Goal: Information Seeking & Learning: Learn about a topic

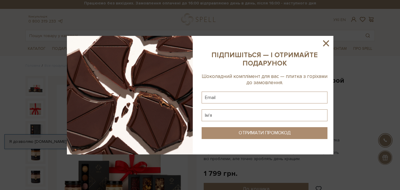
scroll to position [2, 0]
click at [302, 43] on icon at bounding box center [326, 43] width 6 height 6
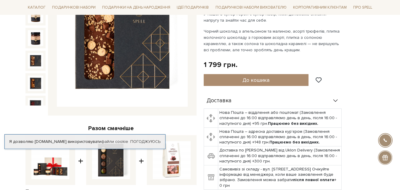
scroll to position [180, 0]
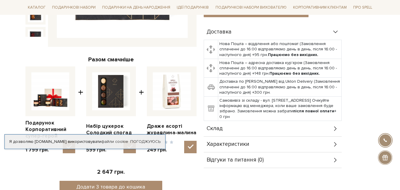
click at [47, 96] on img at bounding box center [50, 91] width 38 height 38
click at [63, 141] on input "checkbox" at bounding box center [69, 147] width 12 height 12
checkbox input "false"
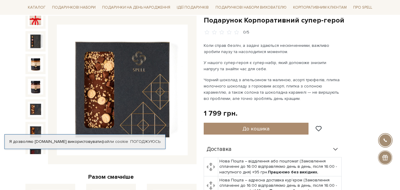
scroll to position [32, 0]
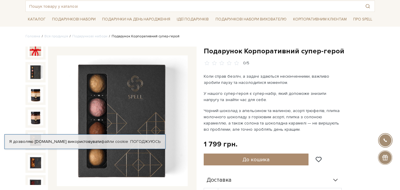
click at [35, 68] on img at bounding box center [35, 71] width 15 height 15
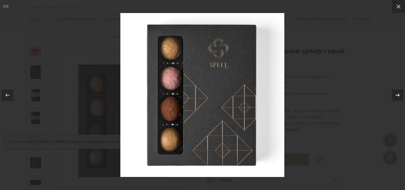
click at [302, 98] on icon at bounding box center [397, 95] width 7 height 7
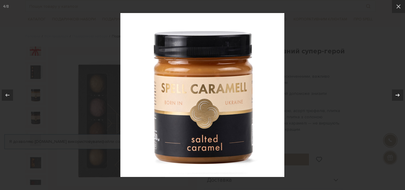
click at [302, 98] on icon at bounding box center [397, 95] width 7 height 7
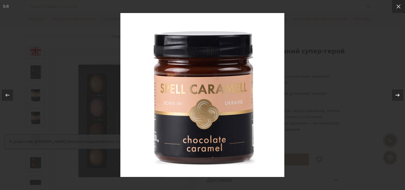
click at [302, 98] on icon at bounding box center [397, 95] width 7 height 7
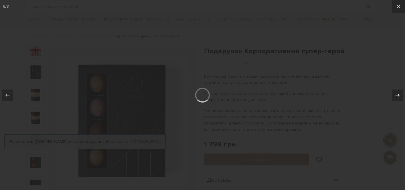
click at [302, 98] on icon at bounding box center [397, 95] width 7 height 7
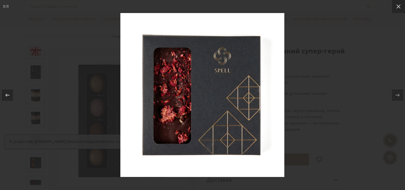
click at [302, 90] on div at bounding box center [202, 95] width 405 height 190
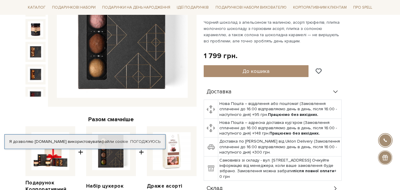
scroll to position [121, 0]
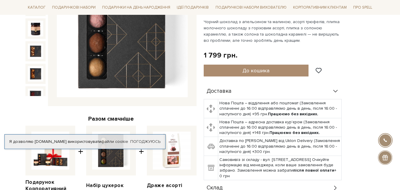
click at [111, 157] on img at bounding box center [111, 151] width 38 height 38
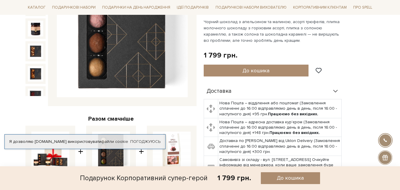
scroll to position [229, 0]
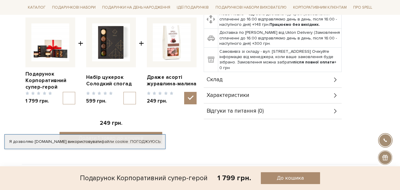
click at [110, 33] on img at bounding box center [111, 42] width 38 height 38
click at [124, 92] on input "checkbox" at bounding box center [130, 98] width 12 height 12
click at [110, 33] on img at bounding box center [111, 42] width 38 height 38
click at [124, 92] on input "checkbox" at bounding box center [130, 98] width 12 height 12
click at [108, 37] on img at bounding box center [111, 42] width 38 height 38
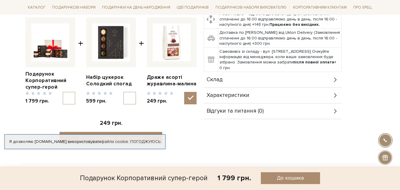
click at [124, 92] on input "checkbox" at bounding box center [130, 98] width 12 height 12
click at [108, 37] on img at bounding box center [111, 42] width 38 height 38
click at [124, 92] on input "checkbox" at bounding box center [130, 98] width 12 height 12
click at [103, 47] on img at bounding box center [111, 42] width 38 height 38
click at [124, 92] on input "checkbox" at bounding box center [130, 98] width 12 height 12
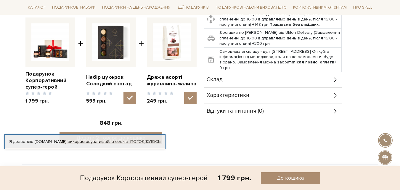
click at [103, 47] on img at bounding box center [111, 42] width 38 height 38
click at [124, 92] on input "checkbox" at bounding box center [130, 98] width 12 height 12
checkbox input "false"
click at [167, 43] on img at bounding box center [172, 42] width 38 height 38
click at [184, 92] on input "checkbox" at bounding box center [190, 98] width 12 height 12
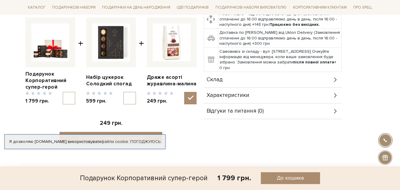
click at [172, 47] on img at bounding box center [172, 42] width 38 height 38
click at [184, 92] on input "checkbox" at bounding box center [190, 98] width 12 height 12
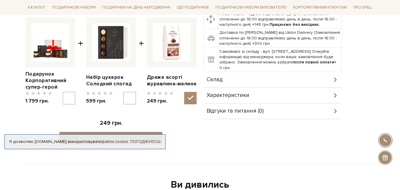
scroll to position [110, 0]
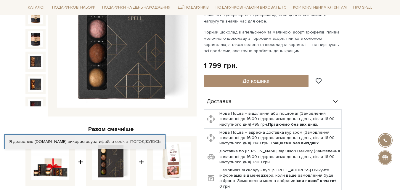
click at [179, 162] on img at bounding box center [172, 161] width 38 height 38
checkbox input "true"
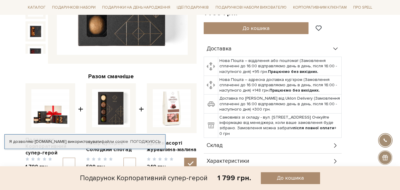
scroll to position [199, 0]
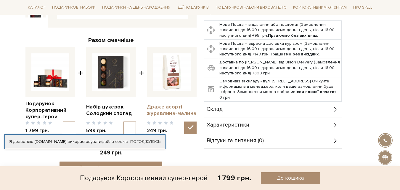
click at [175, 108] on link "Драже асорті журавлина-малина" at bounding box center [172, 110] width 50 height 13
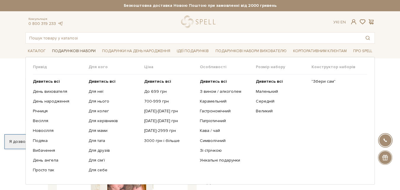
click at [80, 49] on link "Подарункові набори" at bounding box center [74, 51] width 48 height 9
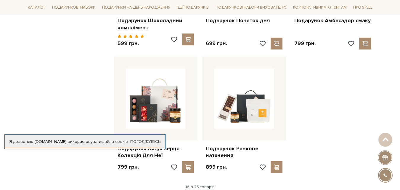
scroll to position [771, 0]
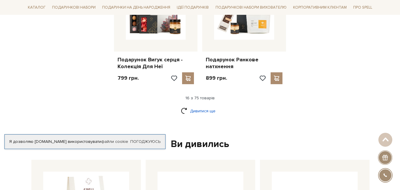
click at [205, 106] on link "Дивитися ще" at bounding box center [200, 111] width 39 height 10
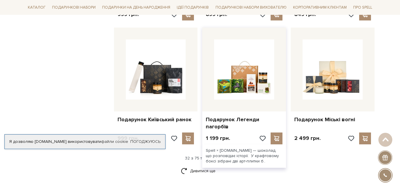
scroll to position [1363, 0]
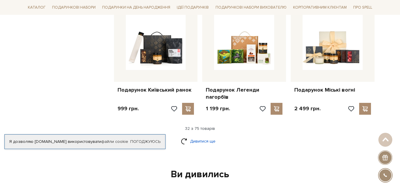
click at [208, 136] on link "Дивитися ще" at bounding box center [200, 141] width 39 height 10
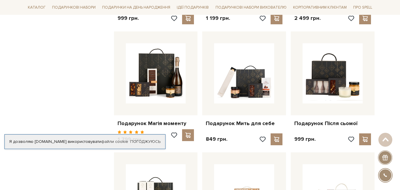
scroll to position [1452, 0]
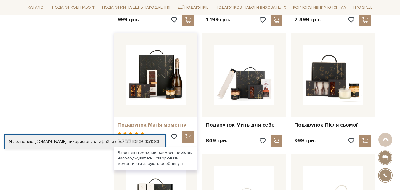
click at [140, 122] on link "Подарунок Магія моменту" at bounding box center [156, 125] width 77 height 7
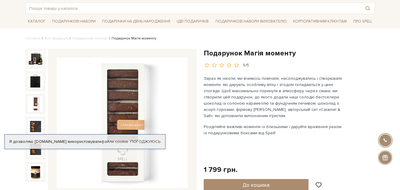
click at [34, 104] on img at bounding box center [35, 103] width 15 height 15
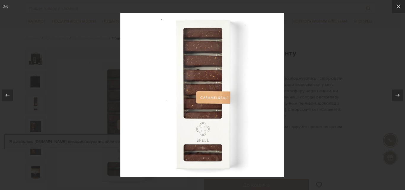
click at [334, 63] on div at bounding box center [202, 95] width 405 height 190
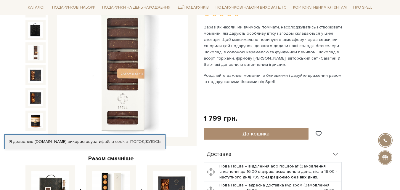
scroll to position [30, 0]
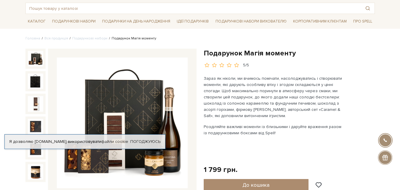
click at [39, 60] on img at bounding box center [35, 58] width 15 height 15
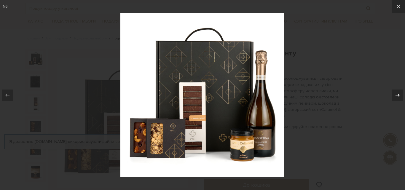
click at [396, 95] on icon at bounding box center [397, 95] width 7 height 7
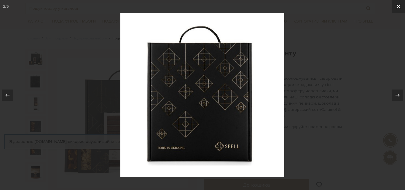
click at [400, 7] on icon at bounding box center [398, 6] width 7 height 7
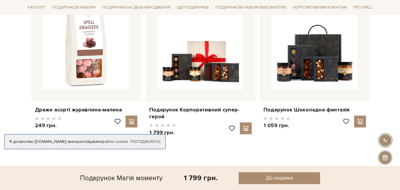
scroll to position [385, 0]
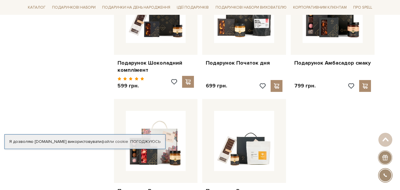
scroll to position [787, 0]
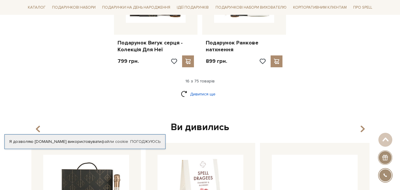
click at [210, 90] on link "Дивитися ще" at bounding box center [200, 94] width 39 height 10
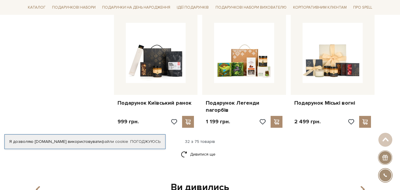
scroll to position [1351, 0]
click at [199, 149] on link "Дивитися ще" at bounding box center [200, 154] width 39 height 10
click at [212, 149] on link "Дивитися ще" at bounding box center [200, 154] width 39 height 10
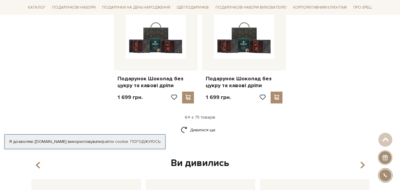
scroll to position [2773, 0]
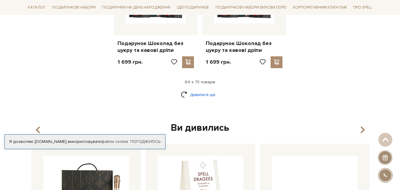
click at [204, 90] on link "Дивитися ще" at bounding box center [200, 95] width 39 height 10
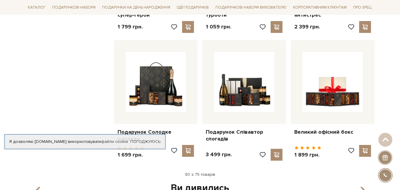
scroll to position [3307, 0]
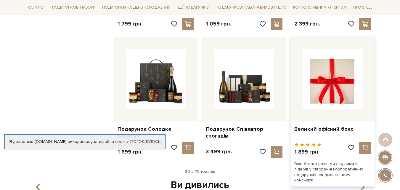
click at [324, 85] on img at bounding box center [333, 79] width 60 height 60
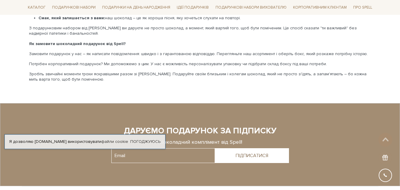
scroll to position [1256, 0]
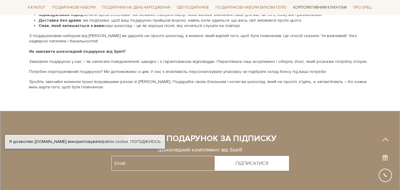
click at [308, 7] on link "Корпоративним клієнтам" at bounding box center [320, 7] width 58 height 10
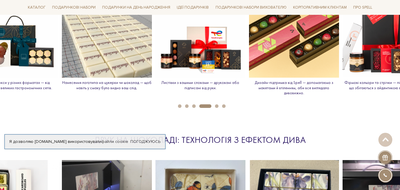
scroll to position [711, 0]
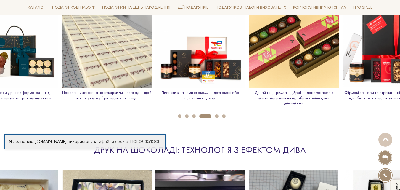
click at [366, 94] on p "Фірмові кольори та стрічки — підберемо відтінки, що збігаються з айдентикою ваш…" at bounding box center [388, 95] width 90 height 10
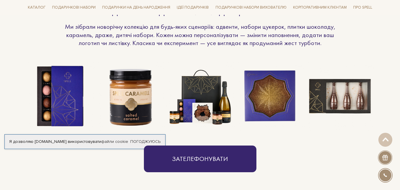
scroll to position [504, 0]
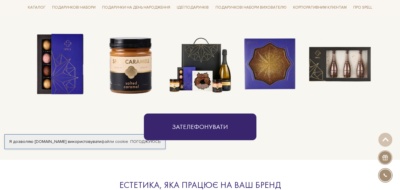
click at [215, 79] on img at bounding box center [200, 64] width 70 height 70
click at [285, 77] on img at bounding box center [270, 64] width 70 height 70
click at [343, 75] on img at bounding box center [340, 64] width 70 height 70
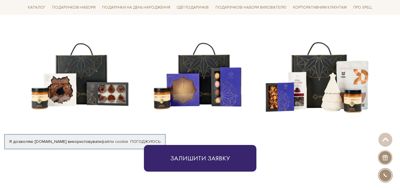
scroll to position [267, 0]
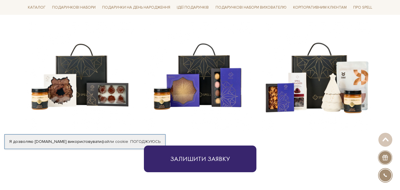
drag, startPoint x: 210, startPoint y: 81, endPoint x: 216, endPoint y: 81, distance: 6.2
click at [210, 81] on img at bounding box center [198, 76] width 109 height 109
click at [362, 94] on img at bounding box center [317, 76] width 109 height 109
click at [91, 100] on img at bounding box center [79, 76] width 109 height 109
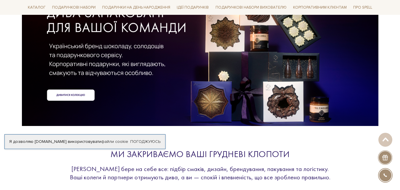
scroll to position [0, 0]
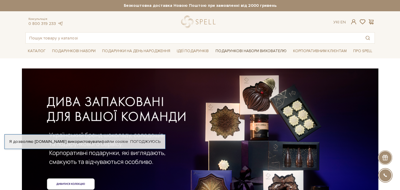
click at [255, 51] on link "Подарункові набори вихователю" at bounding box center [251, 51] width 76 height 10
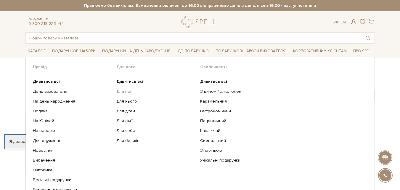
click at [122, 91] on link "Для неї" at bounding box center [155, 91] width 79 height 5
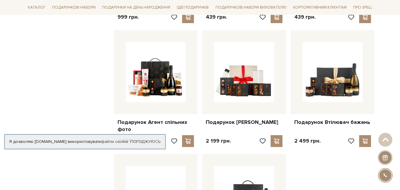
scroll to position [593, 0]
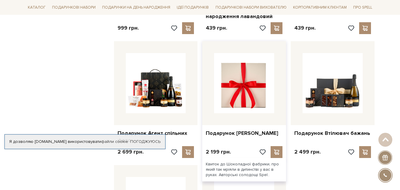
click at [249, 93] on img at bounding box center [244, 83] width 60 height 60
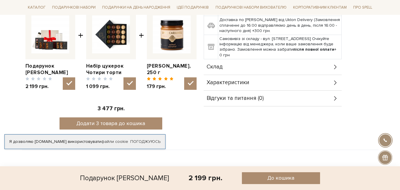
scroll to position [237, 0]
click at [117, 36] on img at bounding box center [111, 34] width 38 height 38
click at [124, 77] on input "checkbox" at bounding box center [130, 83] width 12 height 12
click at [114, 31] on img at bounding box center [111, 34] width 38 height 38
click at [124, 77] on input "checkbox" at bounding box center [130, 83] width 12 height 12
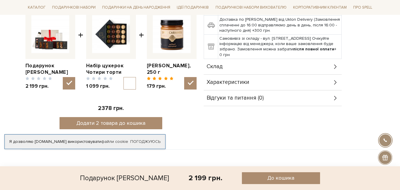
checkbox input "true"
click at [105, 65] on link "Набір цукерок Чотири торти" at bounding box center [111, 69] width 50 height 13
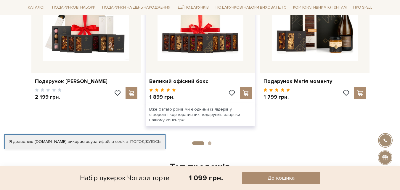
scroll to position [474, 0]
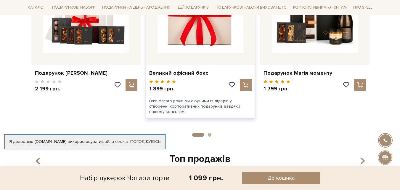
click at [205, 40] on img at bounding box center [201, 10] width 86 height 86
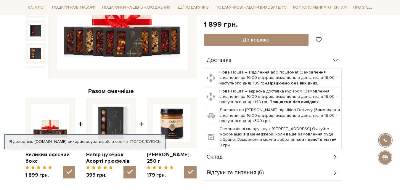
scroll to position [59, 0]
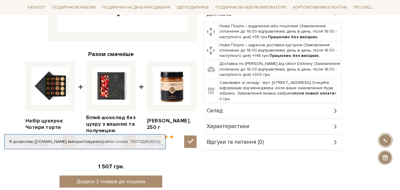
scroll to position [213, 0]
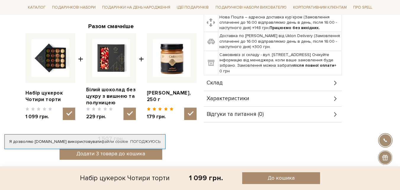
click at [108, 61] on img at bounding box center [111, 58] width 38 height 38
click at [124, 108] on input "checkbox" at bounding box center [130, 114] width 12 height 12
checkbox input "false"
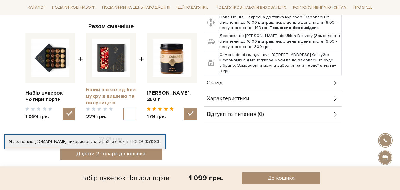
click at [100, 103] on link "Білий шоколад без цукру з вишнею та полуницею" at bounding box center [111, 97] width 50 height 20
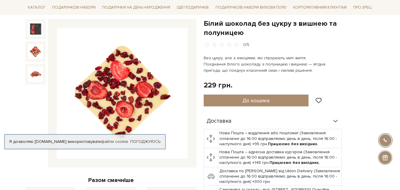
click at [34, 52] on img at bounding box center [35, 51] width 15 height 15
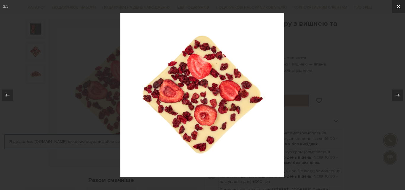
click at [399, 5] on icon at bounding box center [398, 6] width 7 height 7
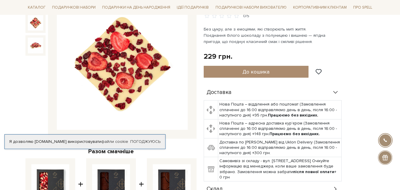
scroll to position [30, 0]
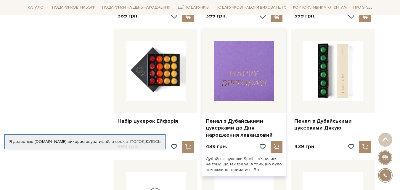
scroll to position [652, 0]
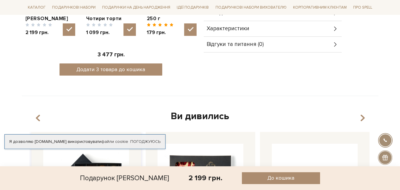
scroll to position [207, 0]
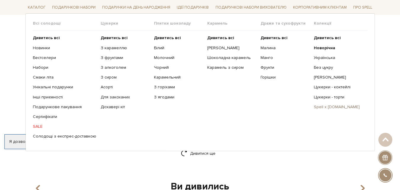
scroll to position [789, 0]
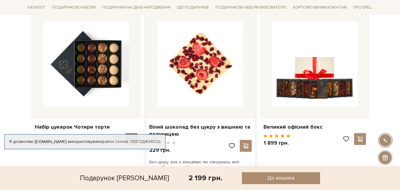
scroll to position [415, 0]
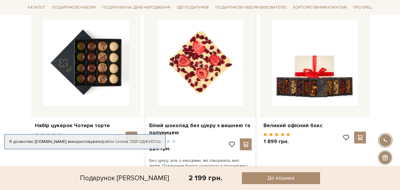
click at [210, 71] on img at bounding box center [201, 63] width 86 height 86
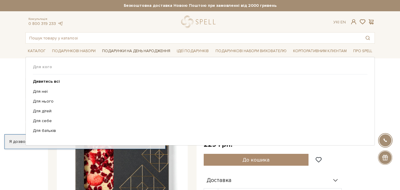
click at [124, 51] on link "Подарунки на День народження" at bounding box center [136, 51] width 73 height 9
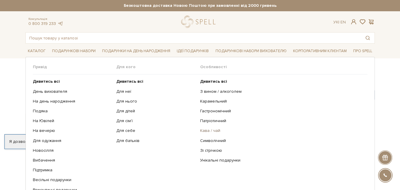
click at [211, 130] on link "Кава / чай" at bounding box center [281, 130] width 163 height 5
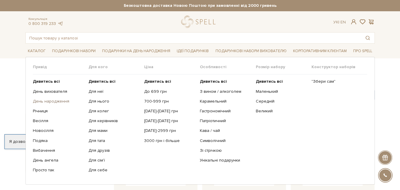
click at [63, 102] on link "День народження" at bounding box center [58, 101] width 51 height 5
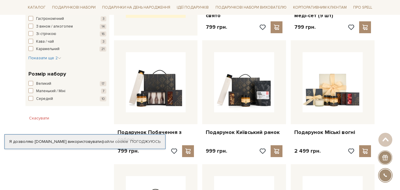
scroll to position [326, 0]
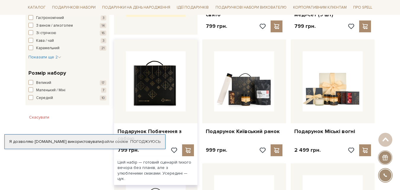
click at [150, 98] on img at bounding box center [156, 81] width 60 height 60
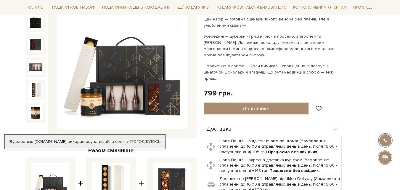
click at [122, 92] on img at bounding box center [122, 63] width 131 height 131
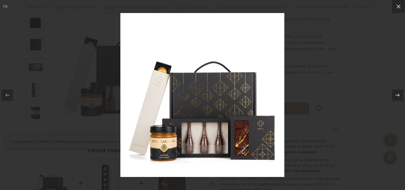
click at [222, 132] on img at bounding box center [202, 95] width 164 height 164
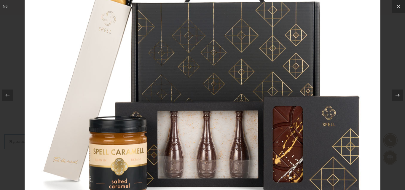
click at [249, 126] on img at bounding box center [203, 51] width 356 height 356
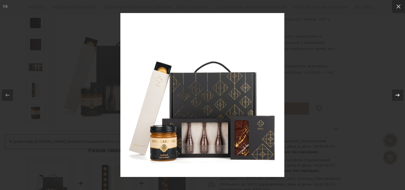
click at [397, 97] on icon at bounding box center [397, 95] width 7 height 7
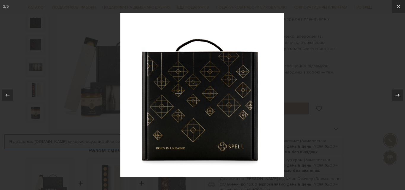
click at [397, 97] on icon at bounding box center [397, 95] width 7 height 7
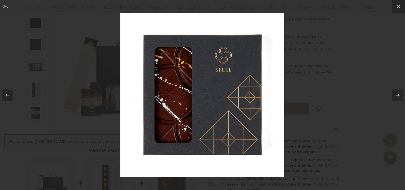
click at [397, 97] on icon at bounding box center [397, 95] width 7 height 7
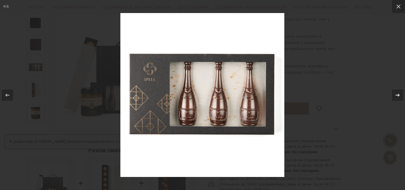
click at [397, 97] on icon at bounding box center [397, 95] width 7 height 7
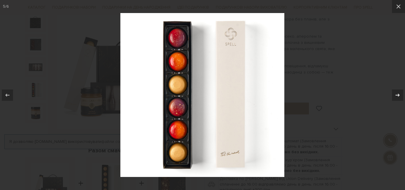
click at [397, 97] on icon at bounding box center [397, 95] width 7 height 7
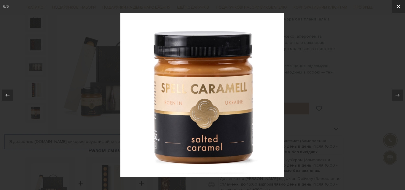
click at [400, 7] on icon at bounding box center [398, 6] width 7 height 7
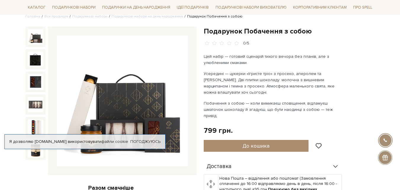
scroll to position [30, 0]
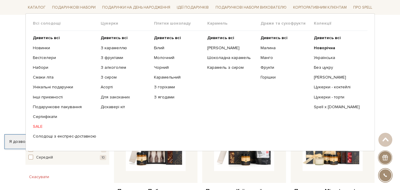
scroll to position [237, 0]
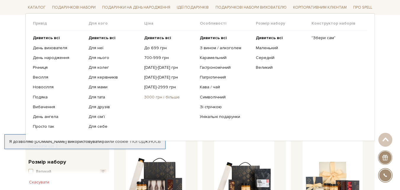
click at [158, 96] on link "3000 грн і більше" at bounding box center [169, 96] width 51 height 5
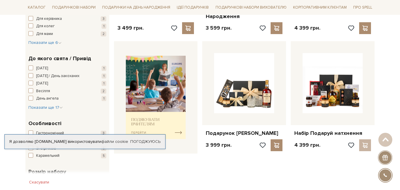
scroll to position [207, 0]
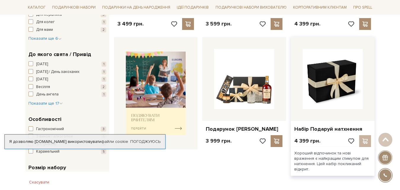
click at [324, 83] on img at bounding box center [333, 79] width 60 height 60
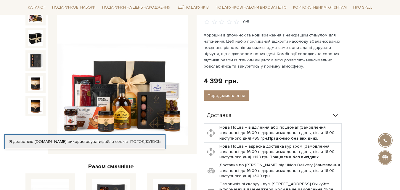
scroll to position [59, 0]
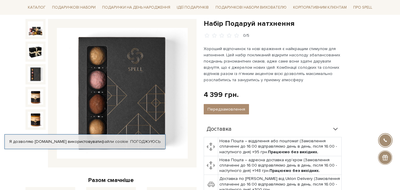
click at [33, 73] on img at bounding box center [35, 73] width 15 height 15
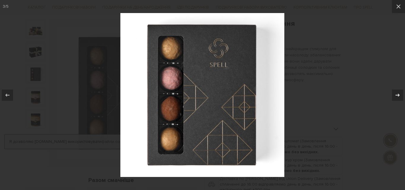
click at [400, 93] on icon at bounding box center [397, 95] width 7 height 7
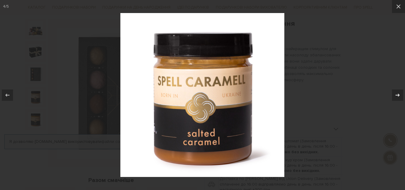
click at [400, 93] on icon at bounding box center [397, 95] width 7 height 7
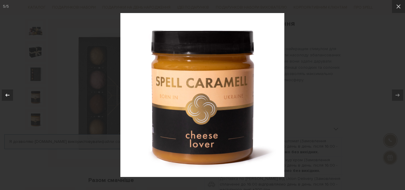
click at [4, 94] on icon at bounding box center [7, 95] width 7 height 7
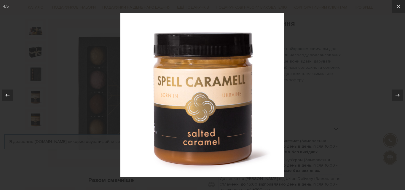
click at [4, 94] on icon at bounding box center [7, 95] width 7 height 7
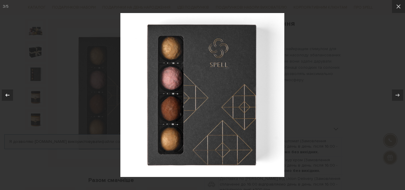
click at [4, 94] on icon at bounding box center [7, 95] width 7 height 7
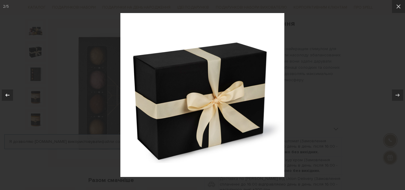
click at [4, 94] on icon at bounding box center [7, 95] width 7 height 7
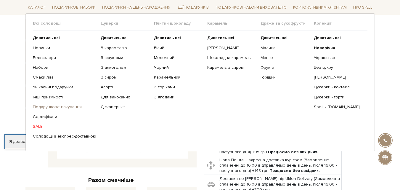
click at [74, 107] on link "Подарункове пакування" at bounding box center [64, 106] width 63 height 5
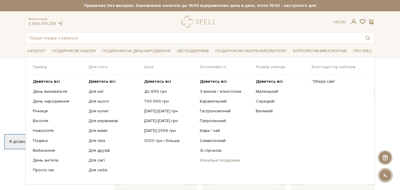
click at [208, 161] on link "Унікальні подарунки" at bounding box center [225, 160] width 51 height 5
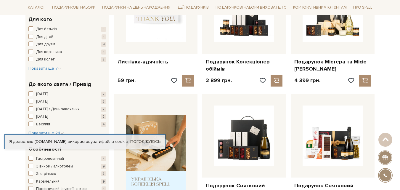
scroll to position [119, 0]
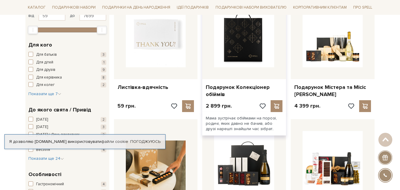
click at [244, 57] on img at bounding box center [244, 37] width 60 height 60
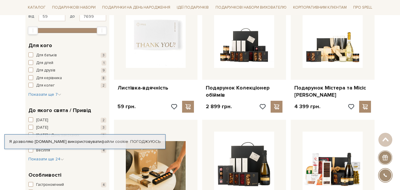
scroll to position [177, 0]
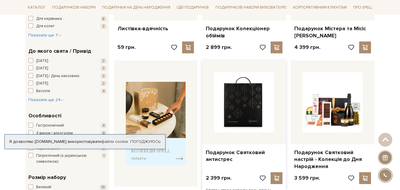
click at [265, 115] on img at bounding box center [244, 102] width 60 height 60
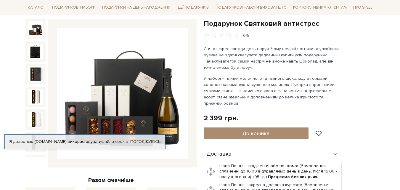
click at [171, 115] on img at bounding box center [122, 93] width 131 height 131
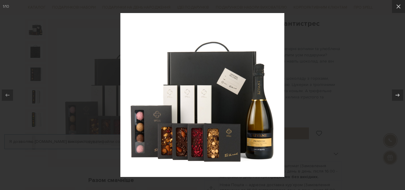
click at [214, 107] on img at bounding box center [202, 95] width 164 height 164
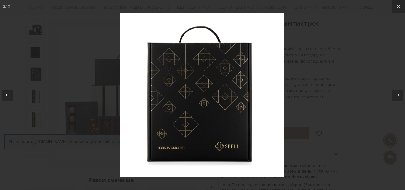
click at [4, 97] on icon at bounding box center [7, 95] width 7 height 7
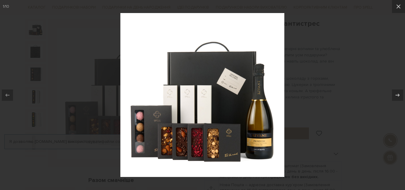
click at [268, 133] on img at bounding box center [202, 95] width 164 height 164
click at [381, 83] on div at bounding box center [202, 95] width 405 height 190
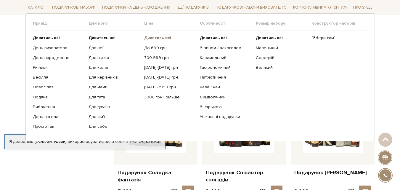
scroll to position [296, 0]
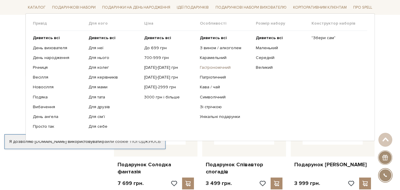
click at [213, 67] on link "Гастрономічний" at bounding box center [225, 67] width 51 height 5
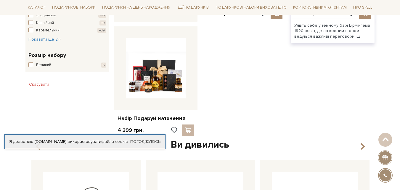
scroll to position [356, 0]
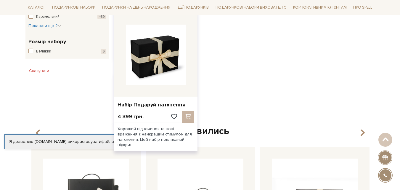
click at [149, 75] on img at bounding box center [156, 55] width 60 height 60
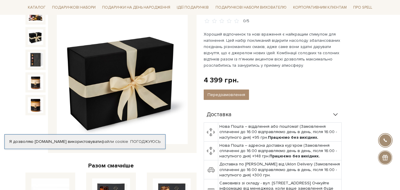
scroll to position [30, 0]
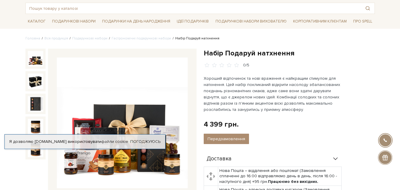
click at [39, 59] on img at bounding box center [35, 58] width 15 height 15
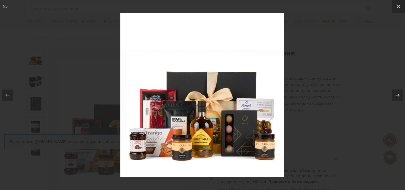
click at [205, 130] on img at bounding box center [202, 95] width 164 height 164
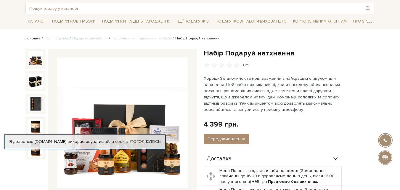
click at [36, 38] on link "Головна" at bounding box center [32, 38] width 15 height 4
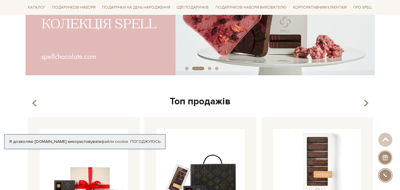
scroll to position [134, 0]
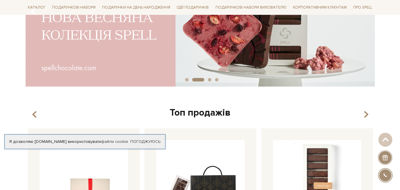
click at [35, 8] on icon "Carousel Navigation" at bounding box center [33, 12] width 5 height 10
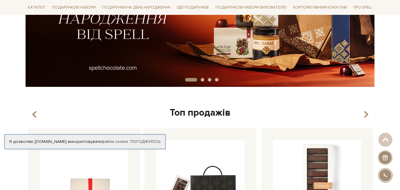
click at [36, 7] on button "Carousel Navigation" at bounding box center [35, 12] width 8 height 14
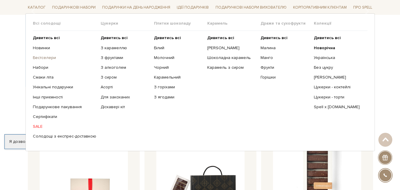
click at [43, 58] on link "Бестселери" at bounding box center [64, 57] width 63 height 5
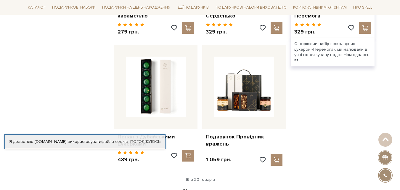
scroll to position [800, 0]
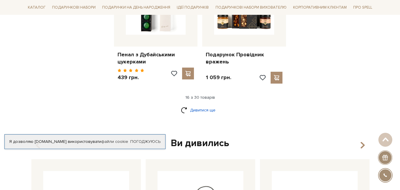
click at [208, 105] on link "Дивитися ще" at bounding box center [200, 110] width 39 height 10
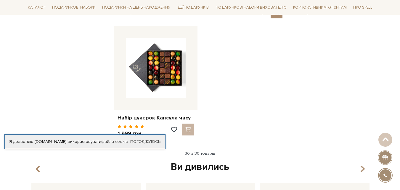
scroll to position [1393, 0]
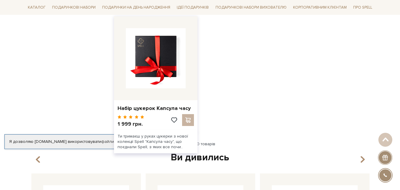
click at [181, 65] on img at bounding box center [156, 58] width 60 height 60
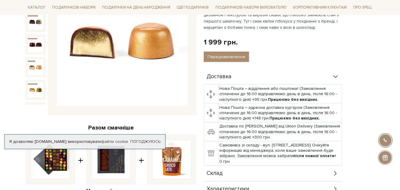
scroll to position [148, 0]
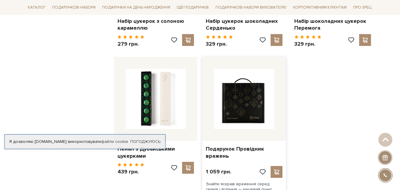
scroll to position [760, 0]
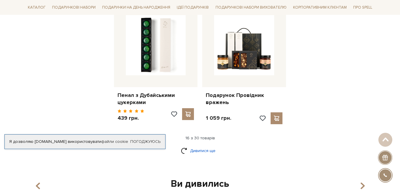
click at [199, 146] on link "Дивитися ще" at bounding box center [200, 151] width 39 height 10
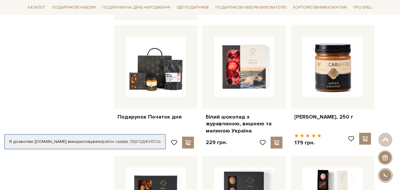
scroll to position [167, 0]
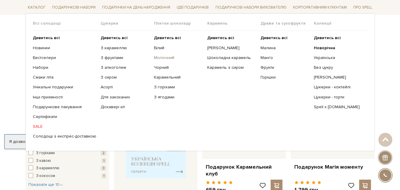
click at [158, 58] on link "Молочний" at bounding box center [178, 57] width 49 height 5
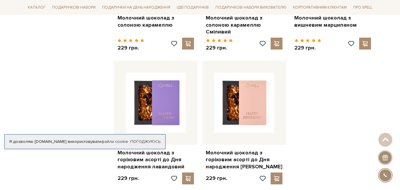
scroll to position [771, 0]
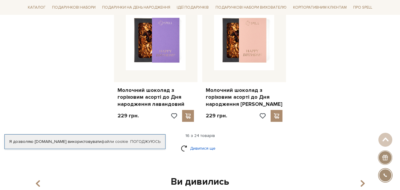
click at [195, 144] on link "Дивитися ще" at bounding box center [200, 148] width 39 height 10
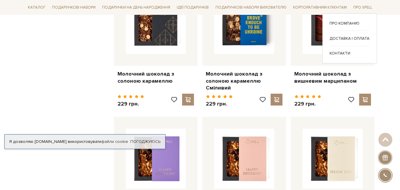
scroll to position [800, 0]
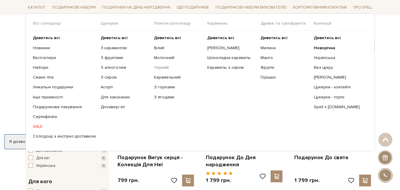
click at [159, 69] on link "Чорний" at bounding box center [178, 67] width 49 height 5
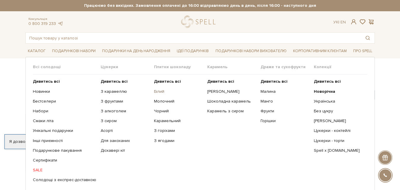
click at [157, 92] on link "Білий" at bounding box center [178, 91] width 49 height 5
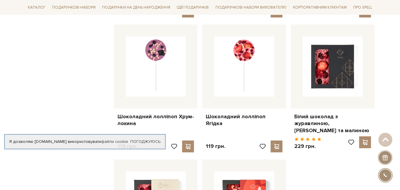
scroll to position [622, 0]
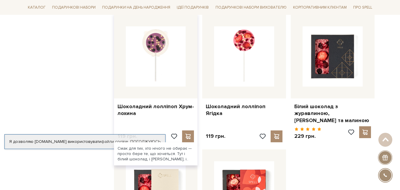
click at [154, 44] on img at bounding box center [156, 56] width 60 height 60
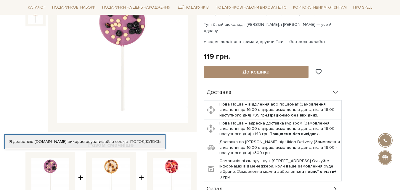
scroll to position [59, 0]
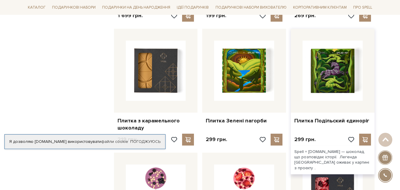
scroll to position [474, 0]
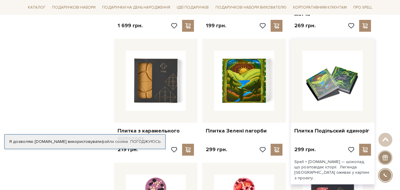
click at [333, 75] on img at bounding box center [333, 81] width 60 height 60
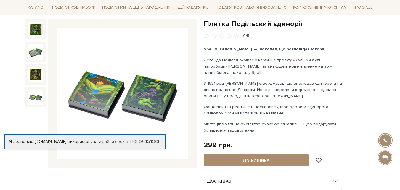
scroll to position [59, 0]
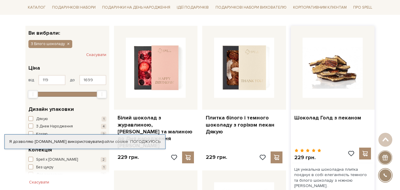
scroll to position [59, 0]
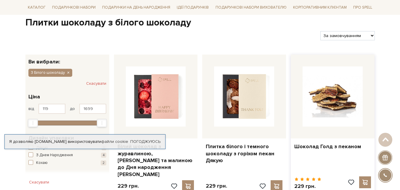
click at [328, 95] on img at bounding box center [333, 96] width 60 height 60
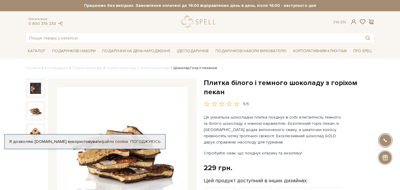
click at [36, 113] on img at bounding box center [35, 110] width 15 height 15
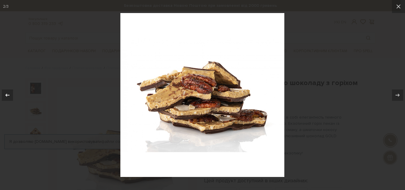
click at [5, 97] on icon at bounding box center [7, 95] width 7 height 7
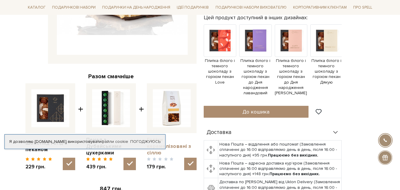
scroll to position [207, 0]
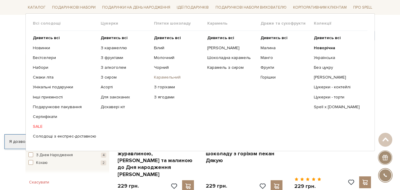
click at [164, 77] on link "Карамельний" at bounding box center [178, 77] width 49 height 5
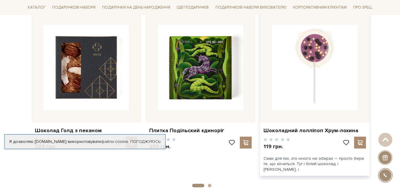
scroll to position [326, 0]
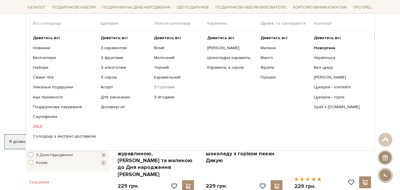
click at [159, 87] on link "З горіхами" at bounding box center [178, 86] width 49 height 5
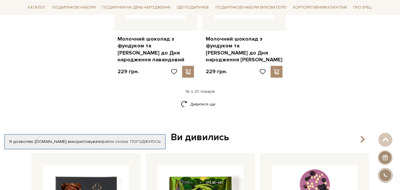
scroll to position [830, 0]
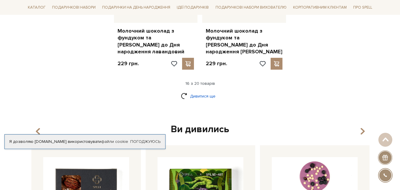
click at [208, 94] on link "Дивитися ще" at bounding box center [200, 96] width 39 height 10
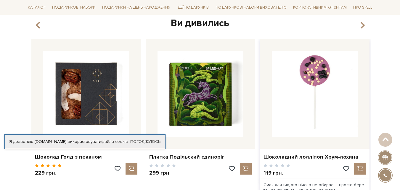
scroll to position [1037, 0]
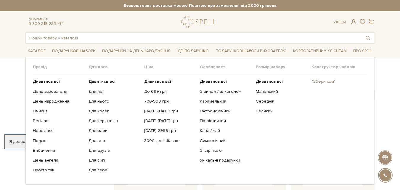
click at [327, 81] on link ""Збери сам"" at bounding box center [337, 81] width 51 height 5
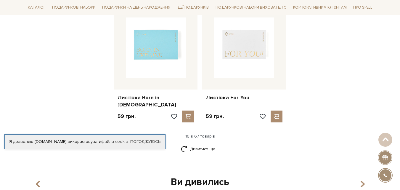
scroll to position [771, 0]
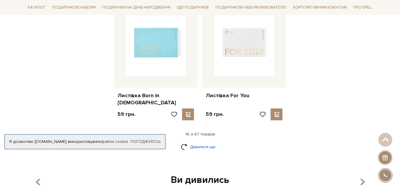
click at [197, 142] on link "Дивитися ще" at bounding box center [200, 147] width 39 height 10
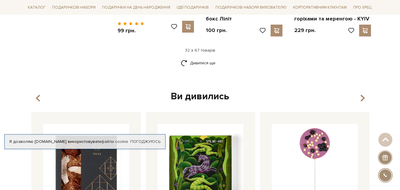
scroll to position [1482, 0]
click at [195, 57] on link "Дивитися ще" at bounding box center [200, 62] width 39 height 10
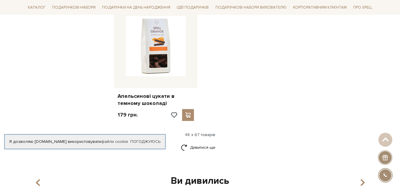
scroll to position [2193, 0]
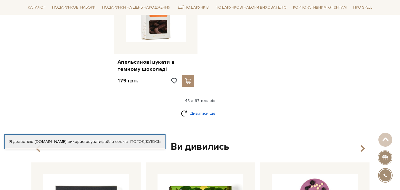
click at [202, 108] on link "Дивитися ще" at bounding box center [200, 113] width 39 height 10
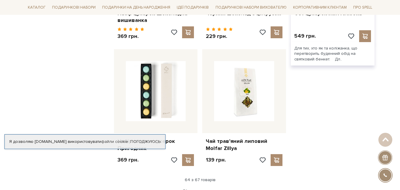
scroll to position [2786, 0]
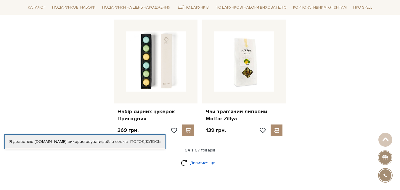
click at [208, 158] on link "Дивитися ще" at bounding box center [200, 163] width 39 height 10
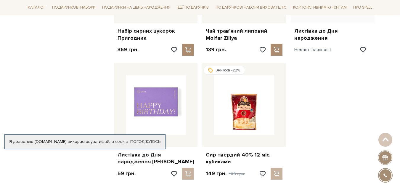
scroll to position [2875, 0]
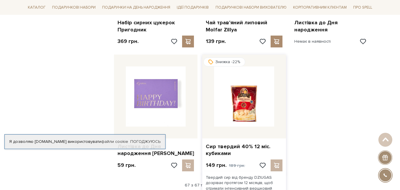
click at [242, 83] on img at bounding box center [244, 96] width 60 height 60
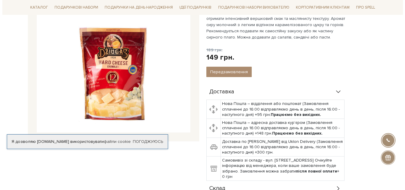
scroll to position [119, 0]
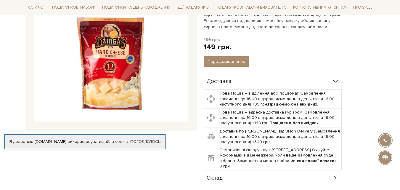
click at [100, 71] on img at bounding box center [111, 46] width 154 height 154
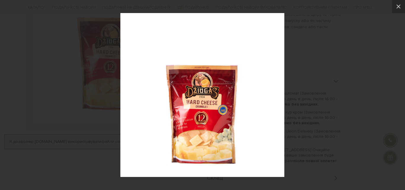
click at [199, 110] on img at bounding box center [202, 95] width 164 height 164
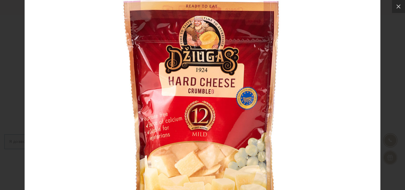
drag, startPoint x: 225, startPoint y: 156, endPoint x: 216, endPoint y: 145, distance: 14.3
click at [218, 145] on img at bounding box center [203, 66] width 356 height 356
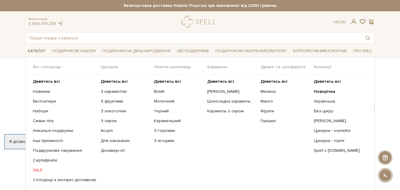
click at [41, 52] on link "Каталог" at bounding box center [36, 51] width 23 height 9
click at [34, 51] on link "Каталог" at bounding box center [36, 51] width 23 height 9
click at [335, 120] on link "[PERSON_NAME]" at bounding box center [338, 120] width 49 height 5
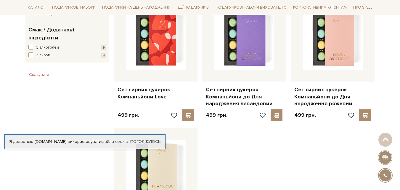
scroll to position [445, 0]
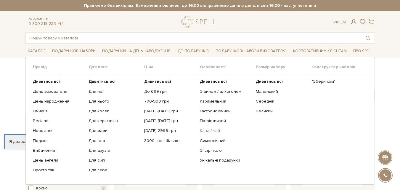
click at [205, 130] on link "Кава / чай" at bounding box center [225, 130] width 51 height 5
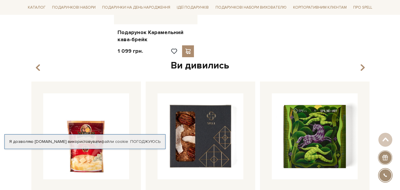
scroll to position [533, 0]
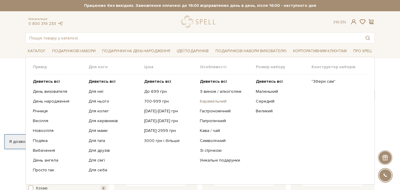
click at [212, 103] on link "Карамельний" at bounding box center [225, 101] width 51 height 5
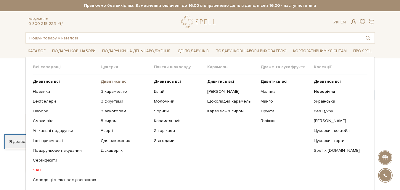
click at [111, 81] on b "Дивитись всі" at bounding box center [114, 81] width 27 height 5
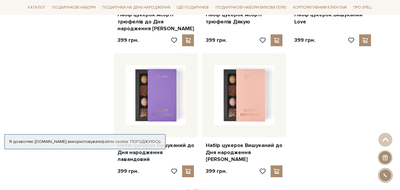
scroll to position [830, 0]
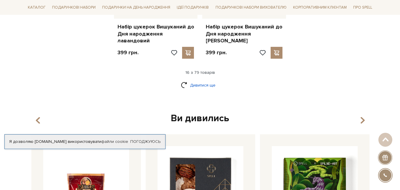
click at [206, 80] on link "Дивитися ще" at bounding box center [200, 85] width 39 height 10
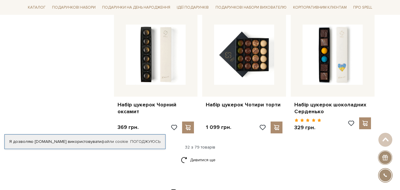
scroll to position [1393, 0]
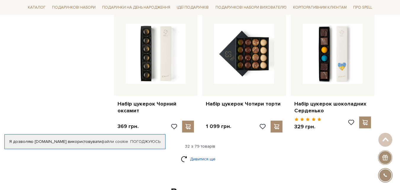
click at [199, 154] on link "Дивитися ще" at bounding box center [200, 159] width 39 height 10
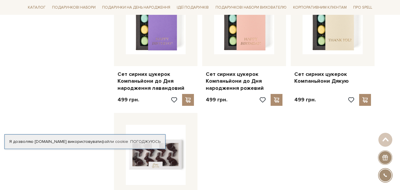
scroll to position [2134, 0]
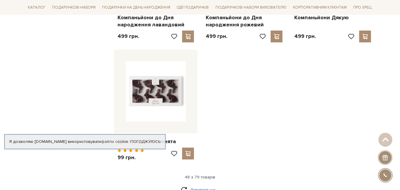
click at [201, 185] on link "Дивитися ще" at bounding box center [200, 190] width 39 height 10
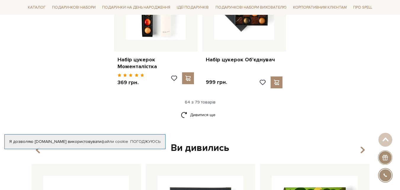
scroll to position [2875, 0]
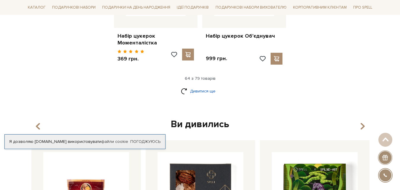
click at [211, 86] on link "Дивитися ще" at bounding box center [200, 91] width 39 height 10
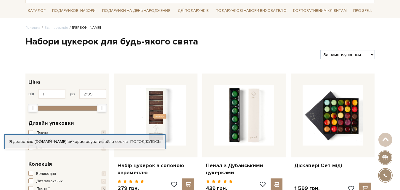
scroll to position [0, 0]
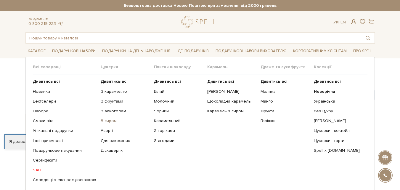
click at [108, 122] on link "З сиром" at bounding box center [125, 120] width 49 height 5
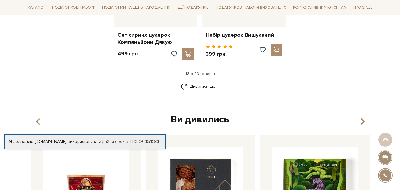
scroll to position [830, 0]
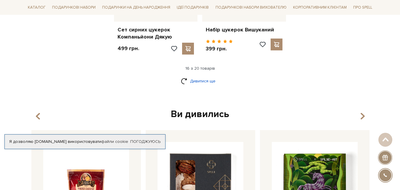
click at [194, 81] on link "Дивитися ще" at bounding box center [200, 81] width 39 height 10
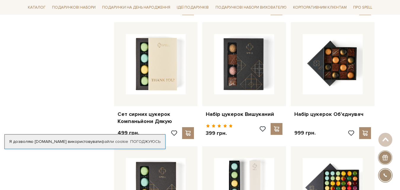
scroll to position [682, 0]
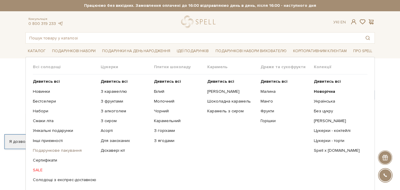
click at [70, 150] on link "Подарункове пакування" at bounding box center [64, 150] width 63 height 5
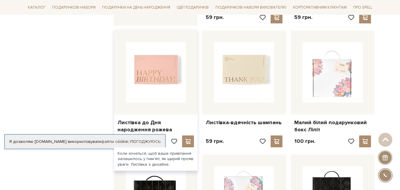
scroll to position [326, 0]
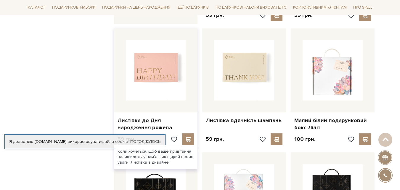
click at [161, 61] on img at bounding box center [156, 70] width 60 height 60
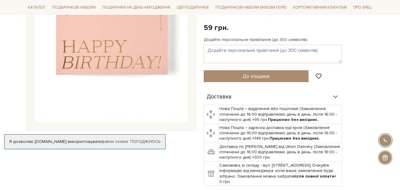
scroll to position [59, 0]
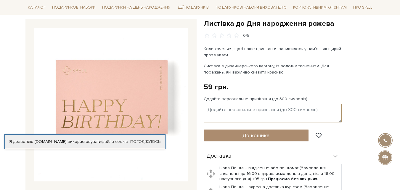
click at [207, 110] on textarea "Додайте персональне привітання (до 300 символів)" at bounding box center [273, 113] width 138 height 18
click at [191, 84] on div at bounding box center [110, 104] width 171 height 171
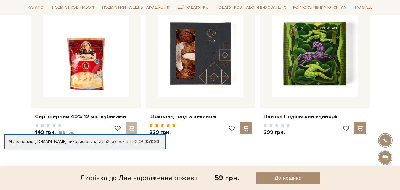
scroll to position [267, 0]
